Goal: Information Seeking & Learning: Find specific fact

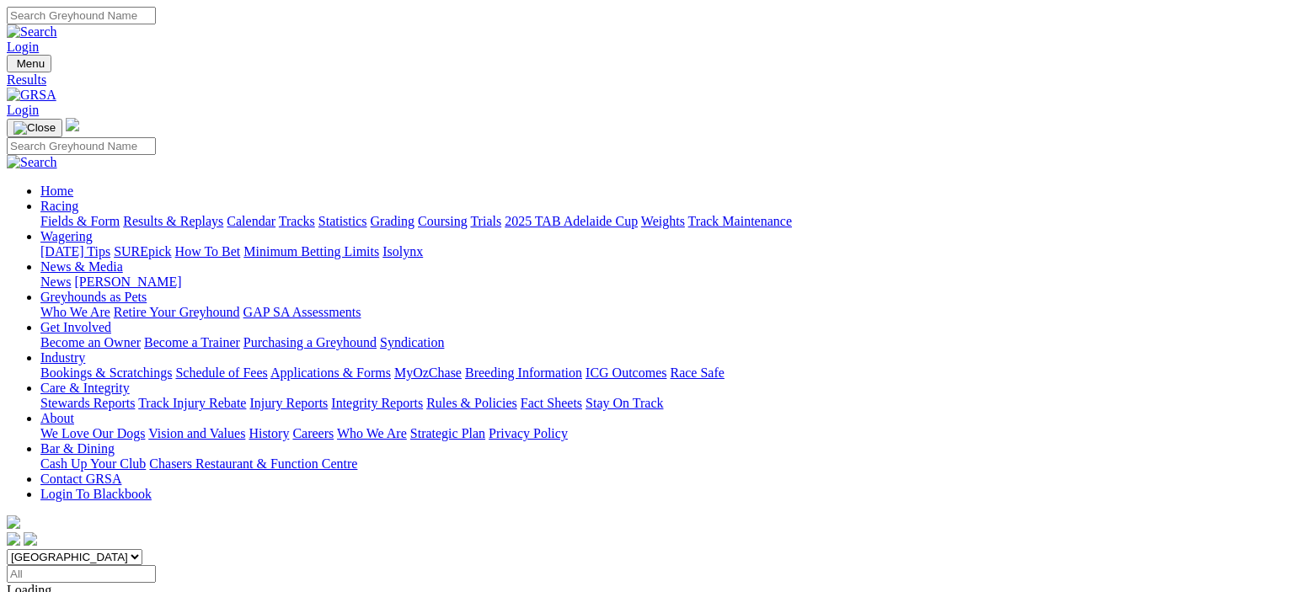
click at [315, 214] on link "Tracks" at bounding box center [297, 221] width 36 height 14
click at [7, 549] on select "Angle Park Gawler Mount Gambier Murray Bridge Virginia GOTBA Coursing" at bounding box center [93, 557] width 172 height 16
click at [192, 214] on link "Results & Replays" at bounding box center [173, 221] width 100 height 14
click at [7, 549] on select "South Australia New South Wales Northern Territory Queensland Tasmania Victoria…" at bounding box center [75, 557] width 136 height 16
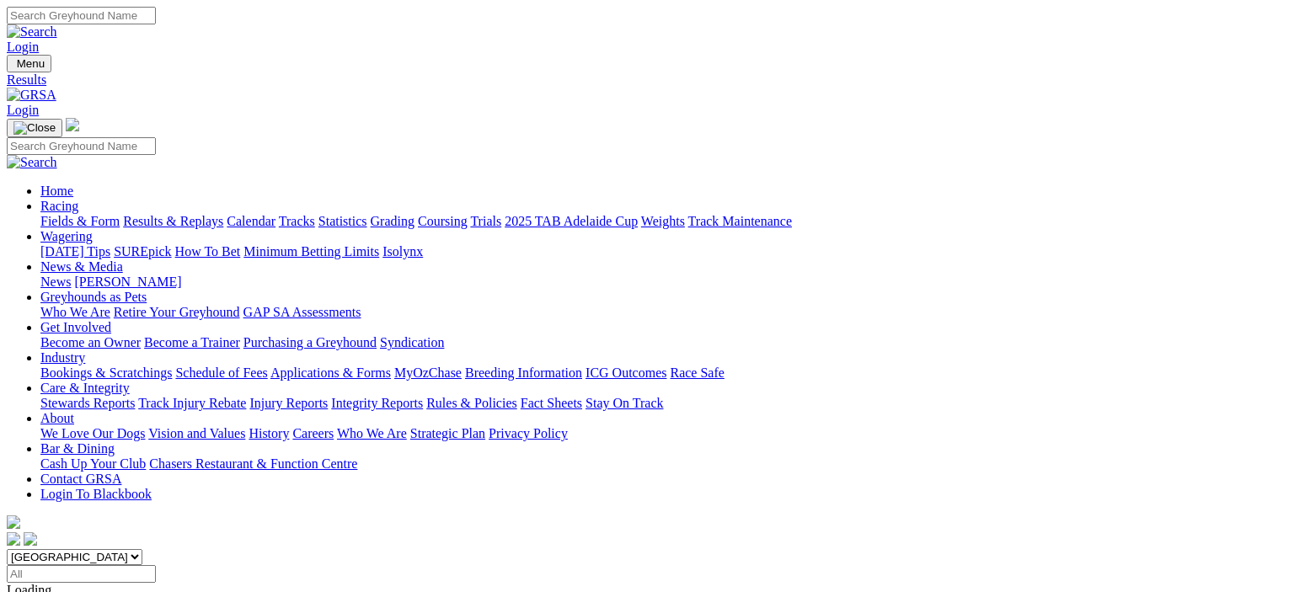
select select "VIC"
click option "Victoria" at bounding box center [0, 0] width 0 height 0
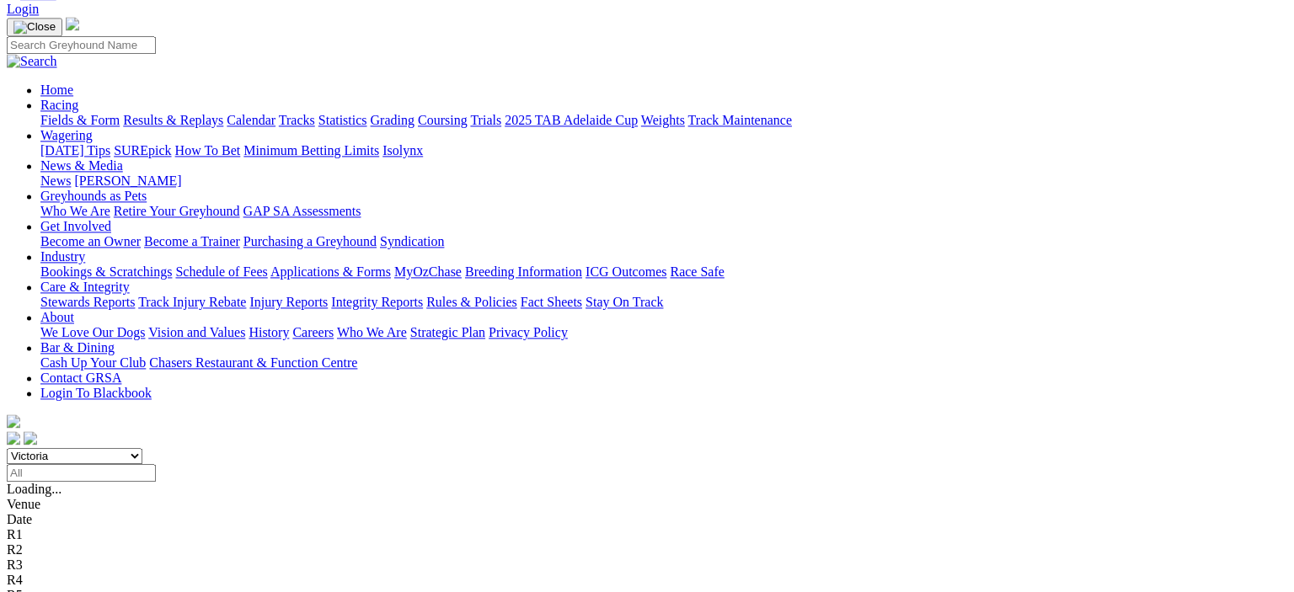
scroll to position [104, 0]
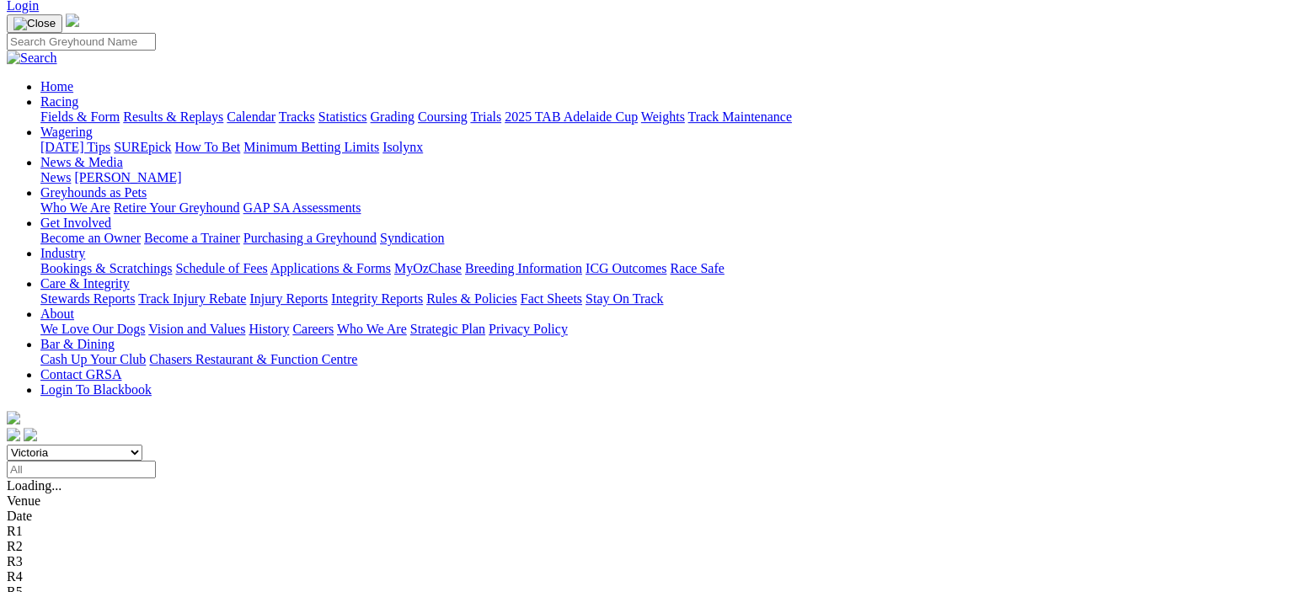
click at [156, 461] on input "Select date" at bounding box center [81, 470] width 149 height 18
type input "Yesterday, 28 Sep 2025"
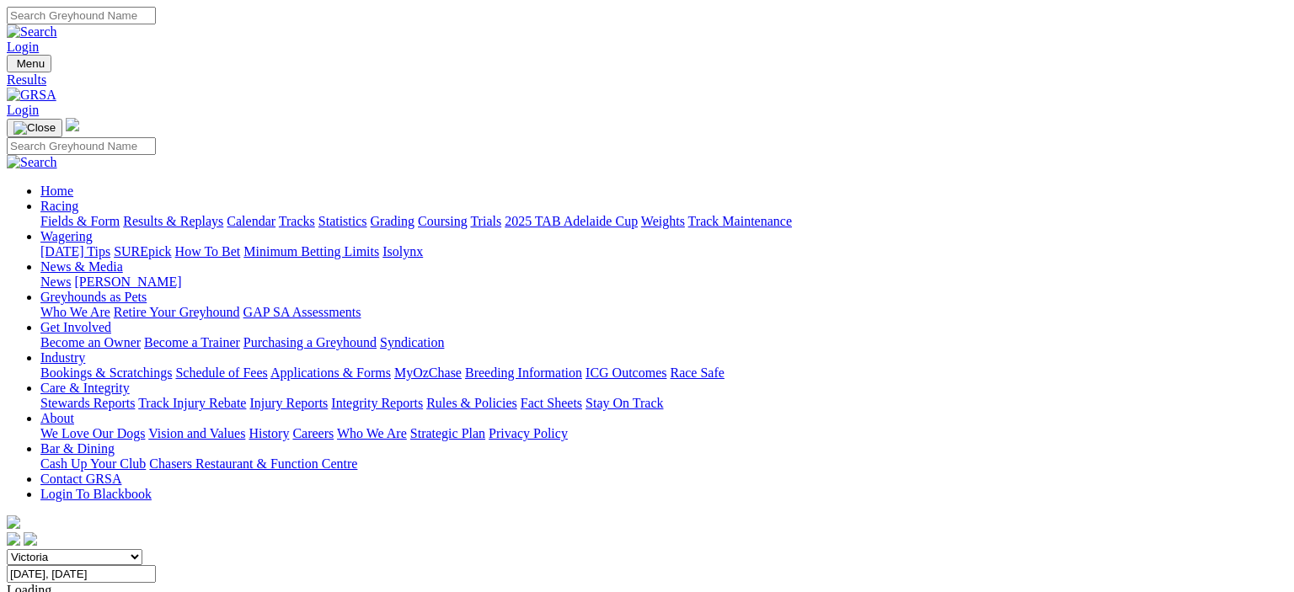
click at [156, 7] on input "Search" at bounding box center [81, 16] width 149 height 18
type input "five crowns"
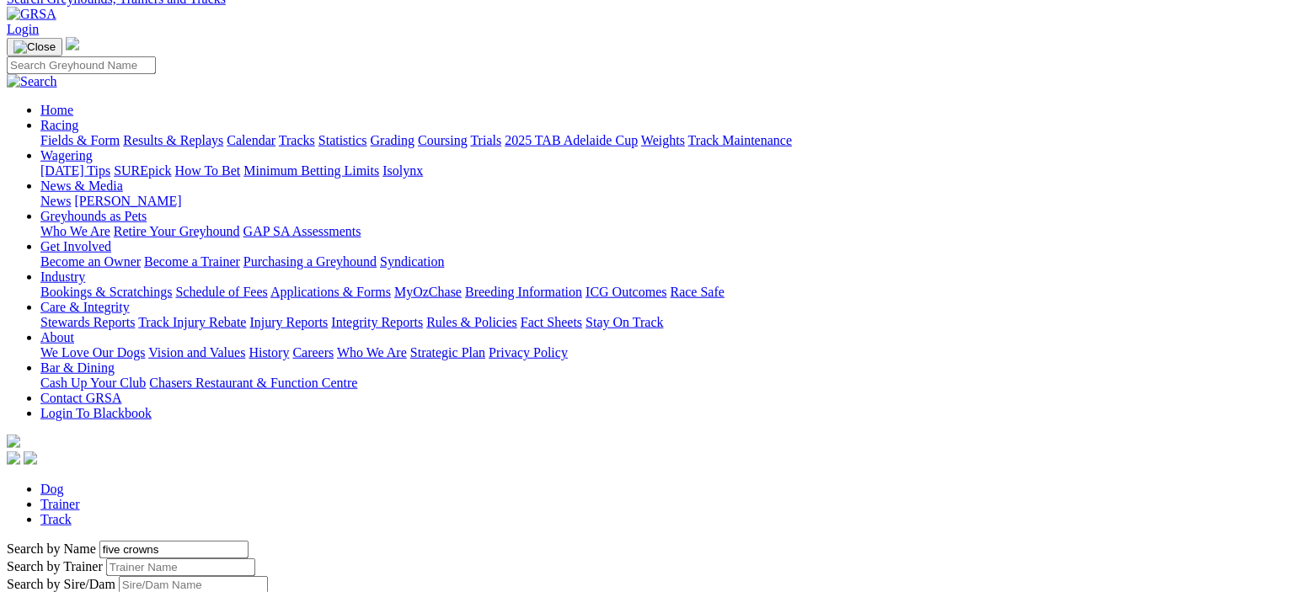
scroll to position [89, 0]
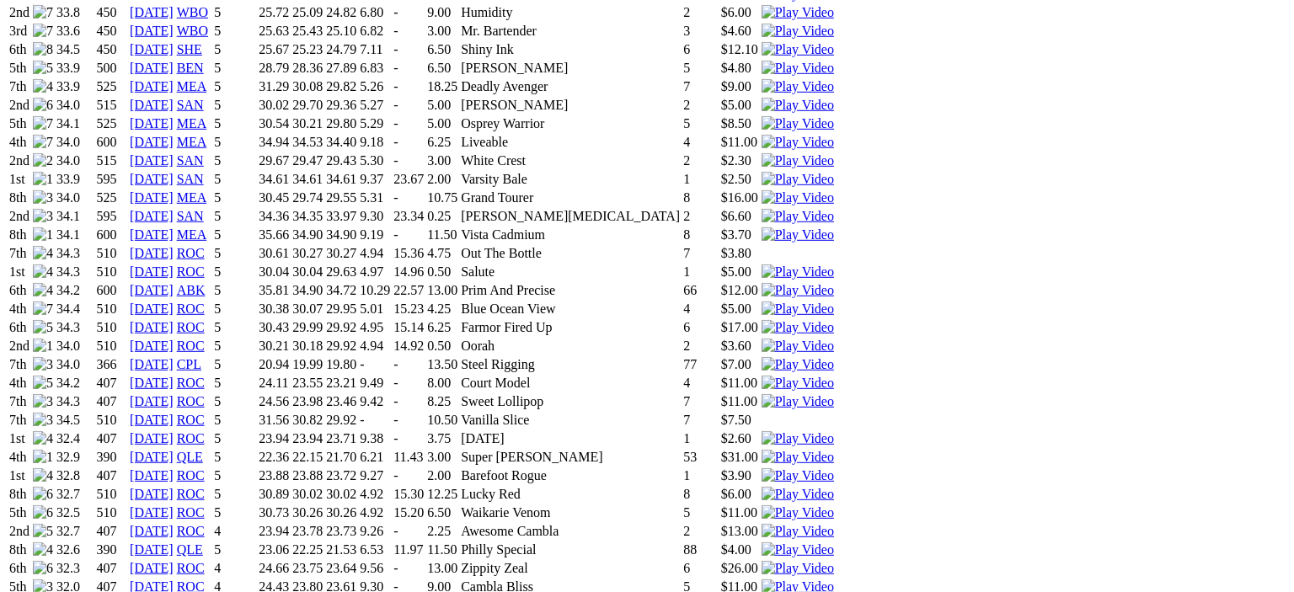
scroll to position [1429, 0]
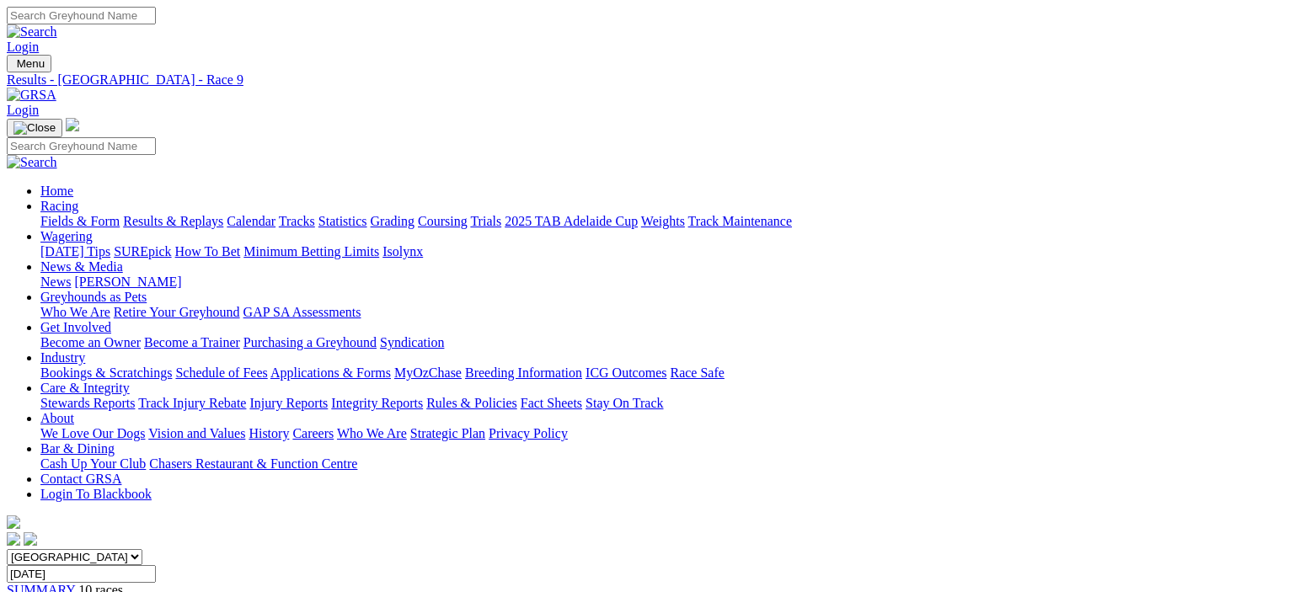
scroll to position [173, 0]
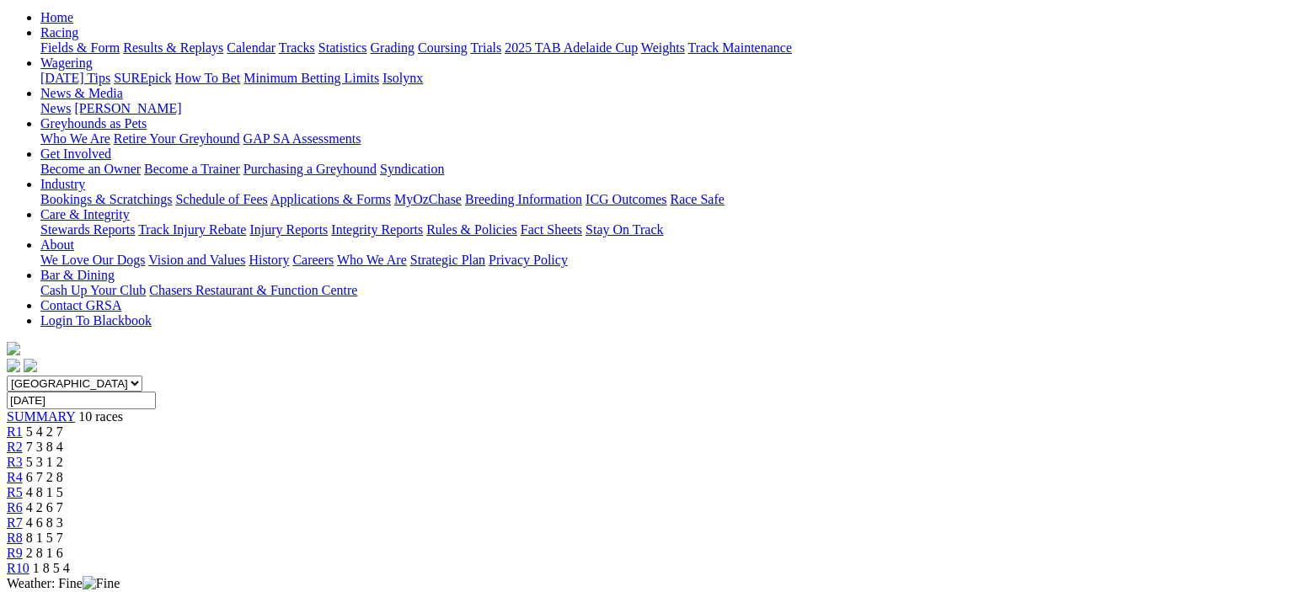
click at [144, 591] on link "[GEOGRAPHIC_DATA]" at bounding box center [75, 598] width 137 height 14
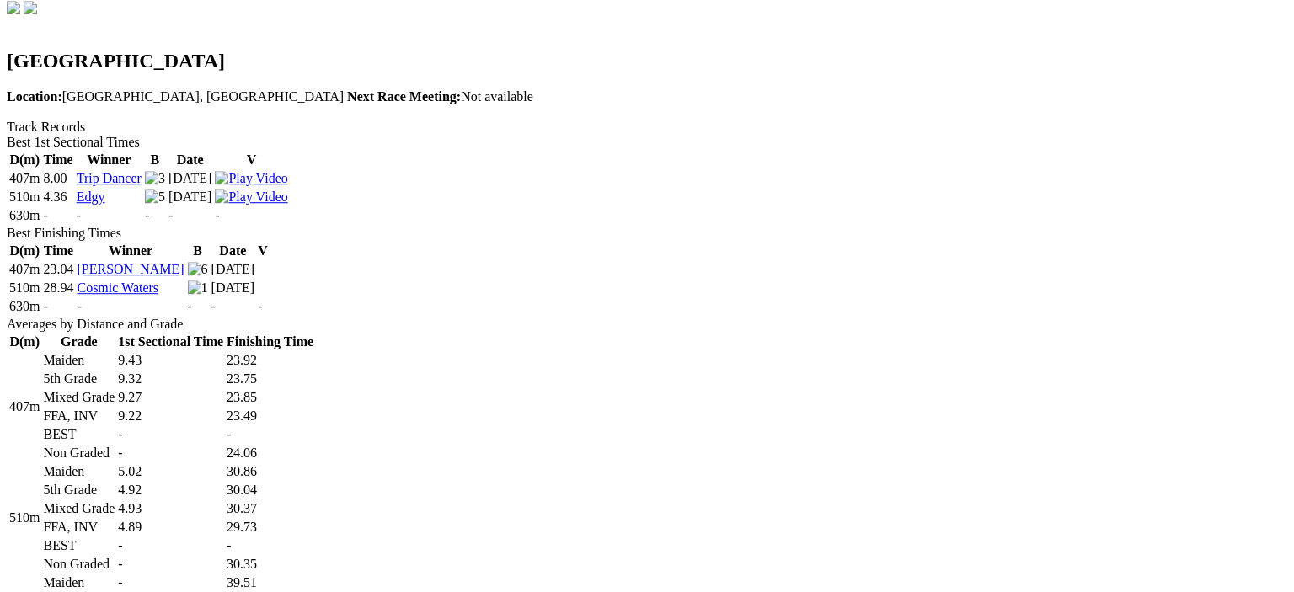
scroll to position [529, 0]
